Goal: Information Seeking & Learning: Learn about a topic

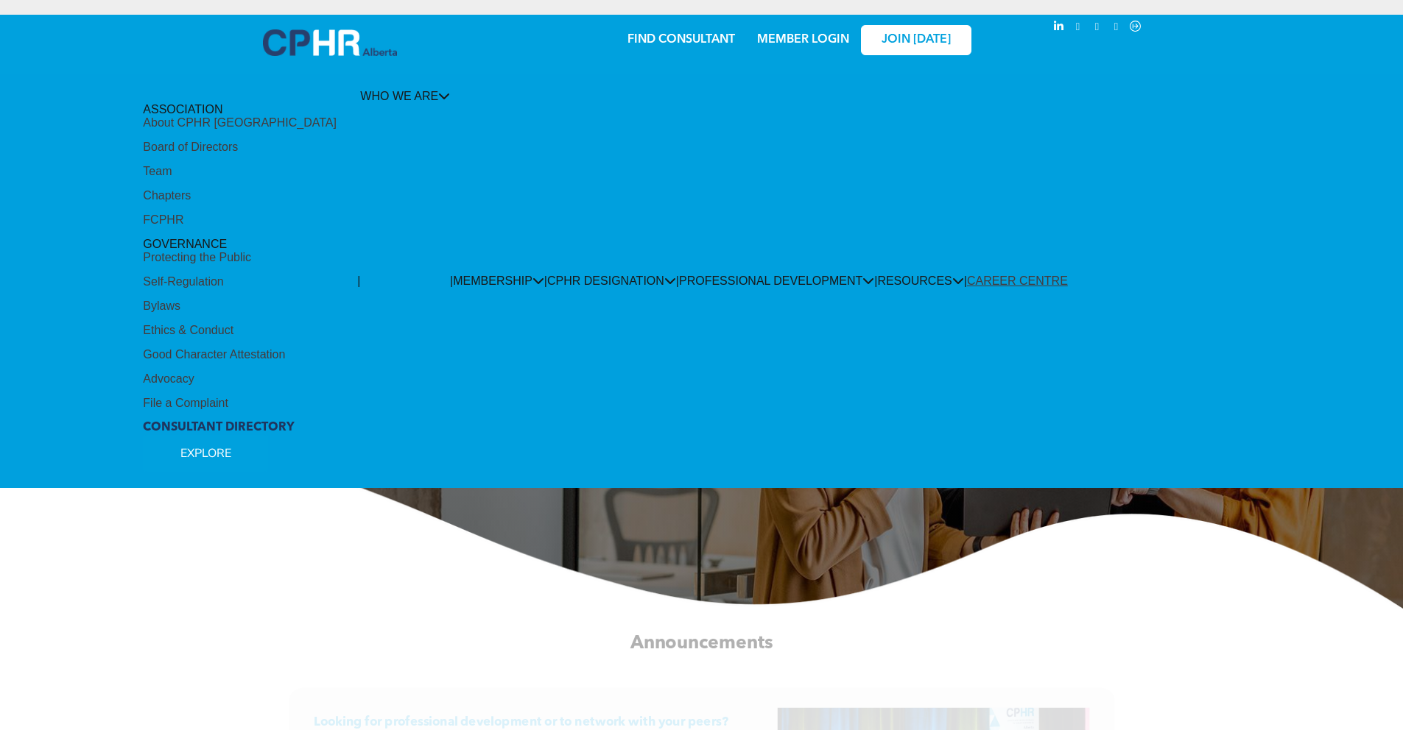
click at [239, 130] on div "About CPHR [GEOGRAPHIC_DATA]" at bounding box center [240, 122] width 194 height 13
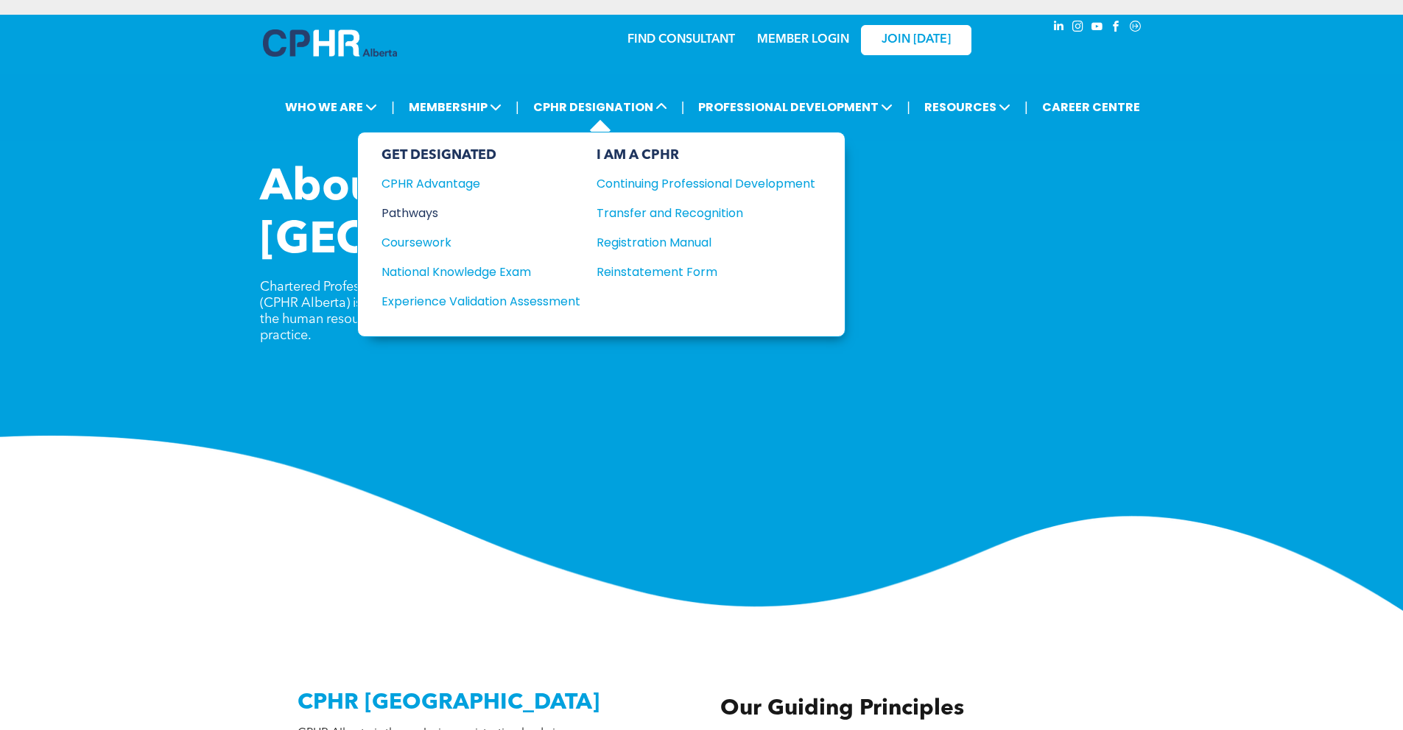
click at [437, 214] on div "Pathways" at bounding box center [470, 213] width 179 height 18
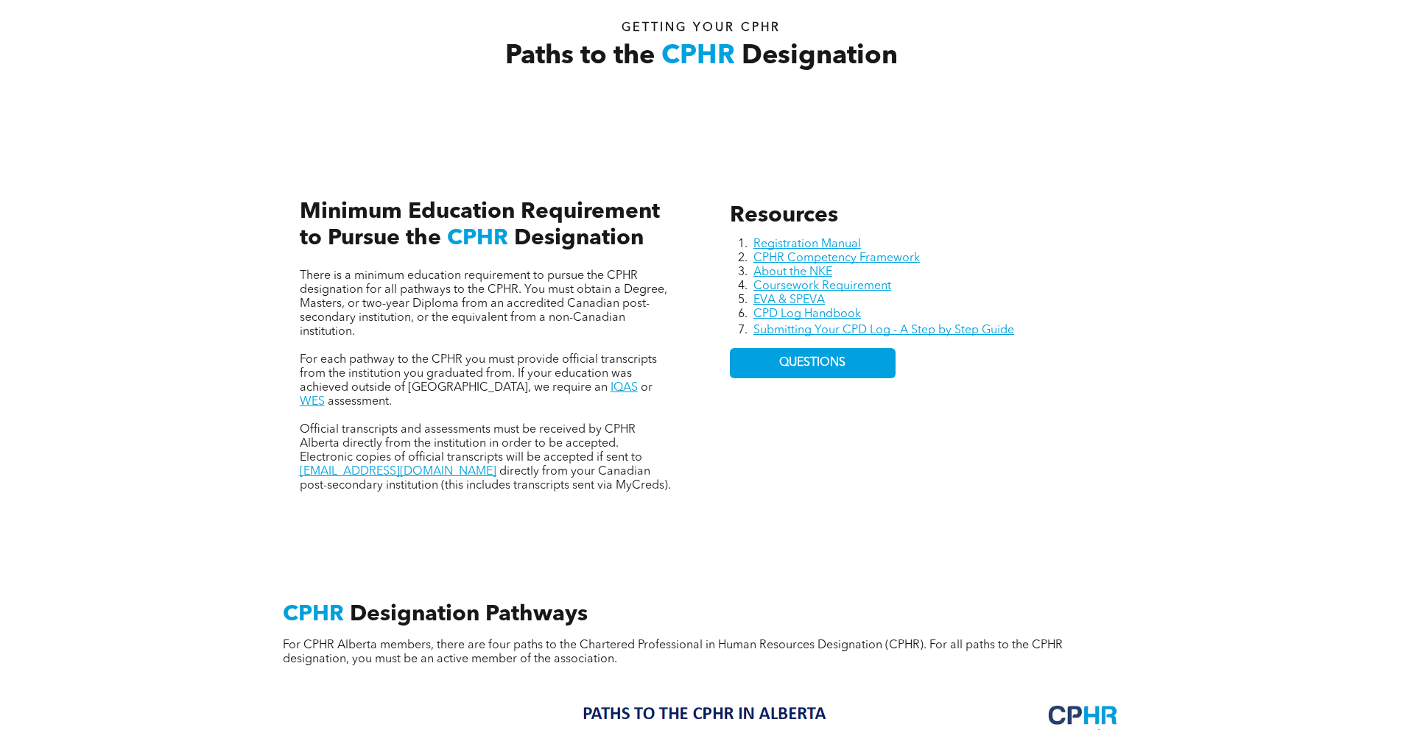
scroll to position [415, 0]
